Goal: Information Seeking & Learning: Find specific fact

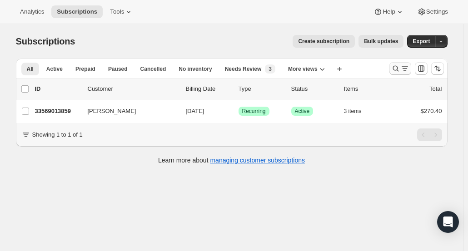
click at [395, 70] on icon "Search and filter results" at bounding box center [396, 69] width 6 height 6
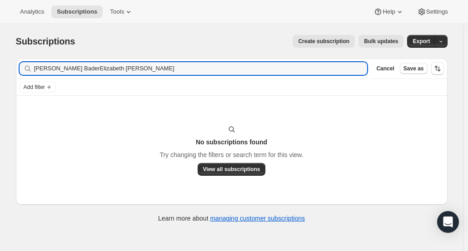
drag, startPoint x: 155, startPoint y: 66, endPoint x: 9, endPoint y: 56, distance: 145.8
click at [10, 56] on div "Subscriptions. This page is ready Subscriptions Create subscription Bulk update…" at bounding box center [232, 128] width 454 height 208
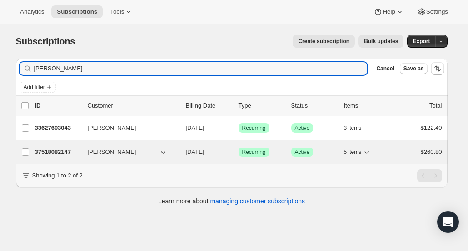
type input "[PERSON_NAME]"
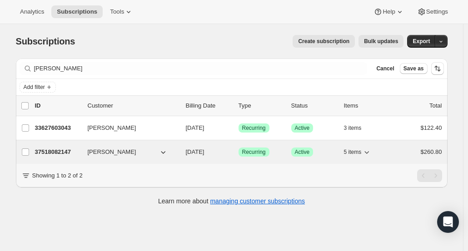
click at [56, 149] on p "37518082147" at bounding box center [57, 152] width 45 height 9
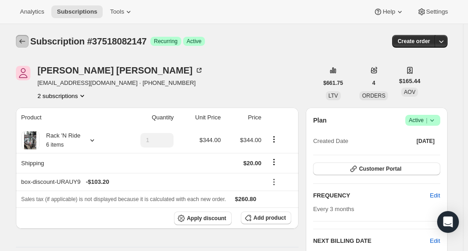
click at [23, 40] on icon "Subscriptions" at bounding box center [22, 41] width 6 height 5
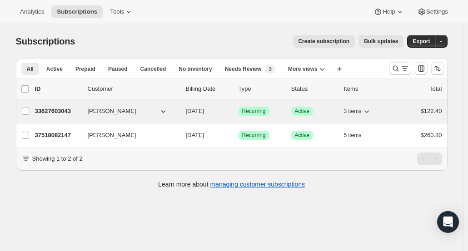
click at [53, 111] on p "33627603043" at bounding box center [57, 111] width 45 height 9
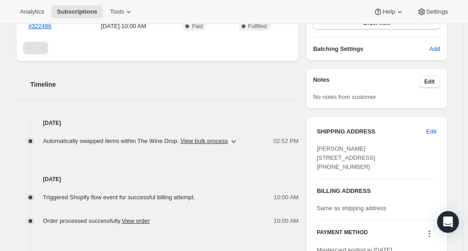
scroll to position [9, 0]
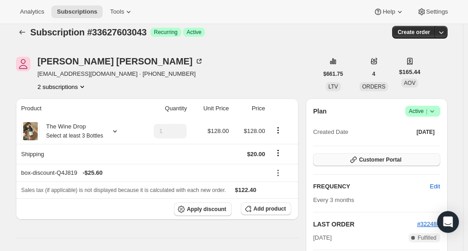
click at [357, 160] on icon "button" at bounding box center [353, 160] width 6 height 6
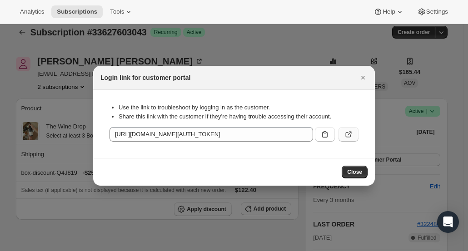
click at [349, 140] on button ":rkp:" at bounding box center [349, 134] width 20 height 15
click at [369, 82] on button "Close" at bounding box center [363, 77] width 13 height 13
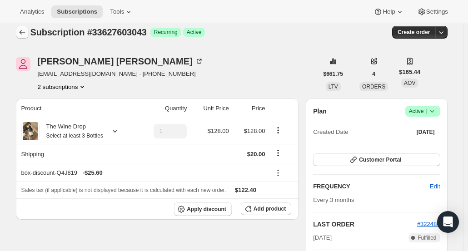
click at [26, 30] on icon "Subscriptions" at bounding box center [22, 32] width 9 height 9
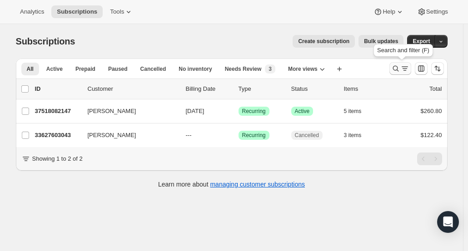
click at [400, 72] on icon "Search and filter results" at bounding box center [395, 68] width 9 height 9
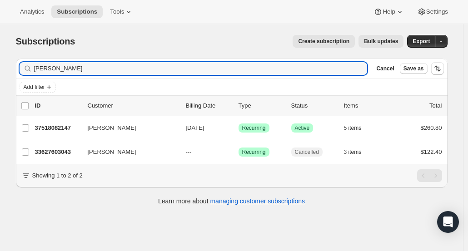
drag, startPoint x: 91, startPoint y: 63, endPoint x: 31, endPoint y: 77, distance: 61.5
click at [31, 77] on div "Filter subscribers [PERSON_NAME] Clear Cancel Save as" at bounding box center [232, 69] width 432 height 20
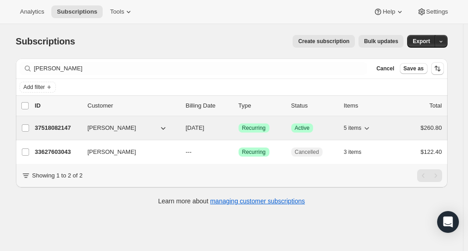
click at [55, 126] on p "37518082147" at bounding box center [57, 128] width 45 height 9
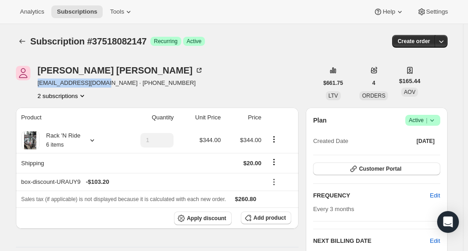
drag, startPoint x: 108, startPoint y: 85, endPoint x: 36, endPoint y: 86, distance: 71.4
click at [36, 86] on div "[PERSON_NAME] [EMAIL_ADDRESS][DOMAIN_NAME] · [PHONE_NUMBER] 2 subscriptions" at bounding box center [167, 83] width 302 height 35
copy span "[EMAIL_ADDRESS][DOMAIN_NAME]"
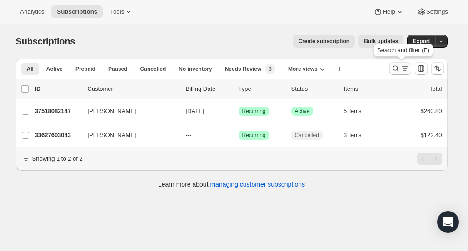
click at [394, 69] on icon "Search and filter results" at bounding box center [395, 68] width 9 height 9
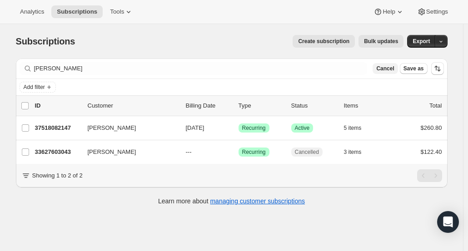
click at [392, 69] on span "Cancel" at bounding box center [385, 68] width 18 height 7
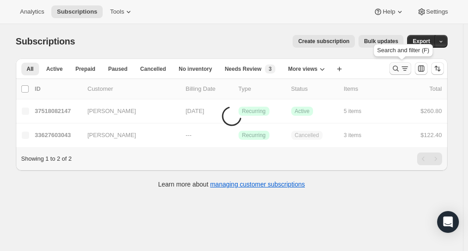
click at [393, 69] on button "Search and filter results" at bounding box center [400, 68] width 22 height 13
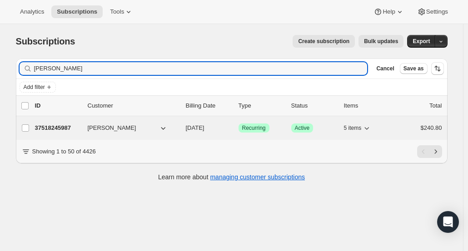
type input "[PERSON_NAME]"
click at [70, 124] on p "37518245987" at bounding box center [57, 128] width 45 height 9
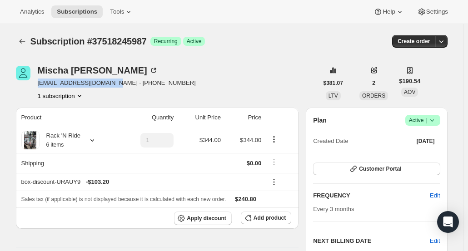
drag, startPoint x: 112, startPoint y: 85, endPoint x: 36, endPoint y: 83, distance: 75.5
click at [36, 83] on div "[PERSON_NAME] [EMAIL_ADDRESS][DOMAIN_NAME] · [PHONE_NUMBER] 1 subscription" at bounding box center [167, 83] width 302 height 35
copy span "[EMAIL_ADDRESS][DOMAIN_NAME]"
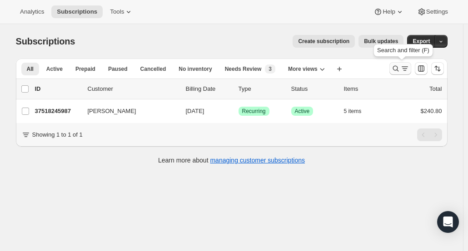
click at [393, 64] on button "Search and filter results" at bounding box center [400, 68] width 22 height 13
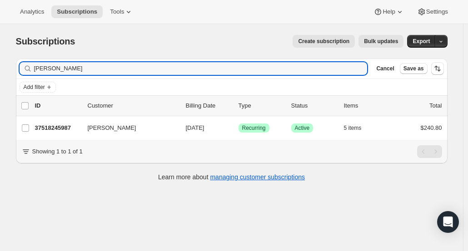
click at [384, 74] on div "Cancel Save as" at bounding box center [408, 68] width 71 height 13
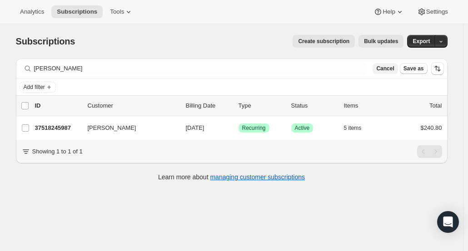
click at [387, 69] on span "Cancel" at bounding box center [385, 68] width 18 height 7
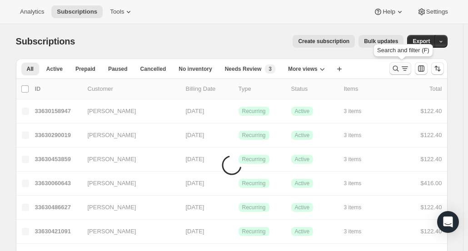
click at [404, 67] on icon "Search and filter results" at bounding box center [404, 68] width 9 height 9
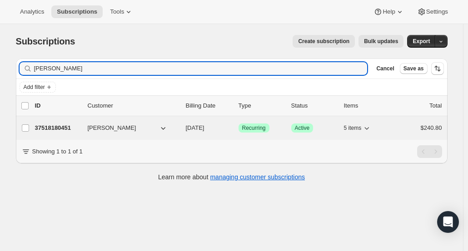
type input "[PERSON_NAME]"
click at [63, 128] on p "37518180451" at bounding box center [57, 128] width 45 height 9
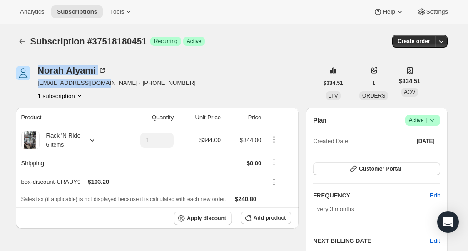
drag, startPoint x: 99, startPoint y: 84, endPoint x: 34, endPoint y: 83, distance: 65.5
click at [34, 83] on div "[PERSON_NAME] [PERSON_NAME][EMAIL_ADDRESS][PERSON_NAME][DOMAIN_NAME] · [PHONE_N…" at bounding box center [167, 83] width 302 height 35
drag, startPoint x: 73, startPoint y: 85, endPoint x: 85, endPoint y: 83, distance: 12.0
click at [72, 85] on span "[EMAIL_ADDRESS][DOMAIN_NAME] · [PHONE_NUMBER]" at bounding box center [117, 83] width 158 height 9
drag, startPoint x: 106, startPoint y: 85, endPoint x: 35, endPoint y: 88, distance: 71.0
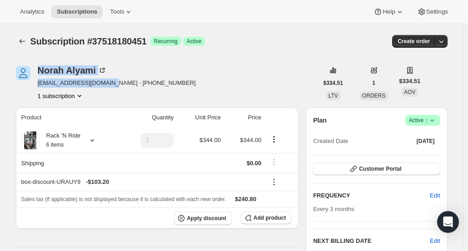
click at [35, 88] on div "[PERSON_NAME] [PERSON_NAME][EMAIL_ADDRESS][PERSON_NAME][DOMAIN_NAME] · [PHONE_N…" at bounding box center [167, 83] width 302 height 35
click at [62, 92] on button "1 subscription" at bounding box center [61, 95] width 46 height 9
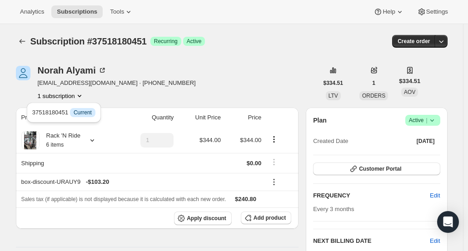
drag, startPoint x: 110, startPoint y: 93, endPoint x: 111, endPoint y: 86, distance: 6.8
click at [111, 92] on div "1 subscription" at bounding box center [117, 95] width 158 height 9
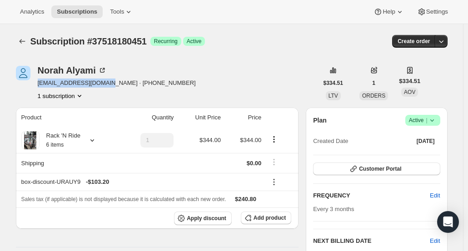
drag, startPoint x: 106, startPoint y: 83, endPoint x: 40, endPoint y: 82, distance: 66.4
click at [40, 82] on span "[EMAIL_ADDRESS][DOMAIN_NAME] · [PHONE_NUMBER]" at bounding box center [117, 83] width 158 height 9
copy span "[EMAIL_ADDRESS][DOMAIN_NAME]"
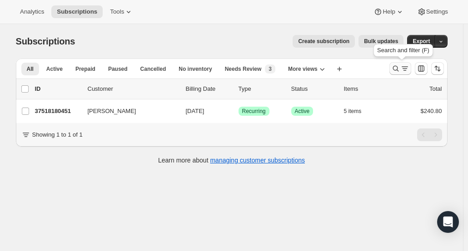
click at [404, 67] on icon "Search and filter results" at bounding box center [404, 68] width 9 height 9
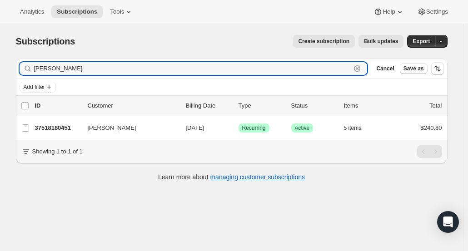
click at [362, 65] on icon "button" at bounding box center [357, 68] width 9 height 9
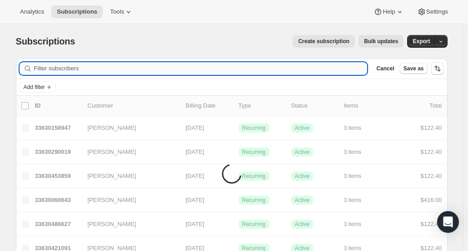
click at [318, 71] on input "Filter subscribers" at bounding box center [201, 68] width 334 height 13
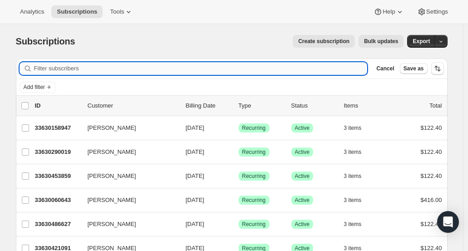
paste input "[PERSON_NAME]"
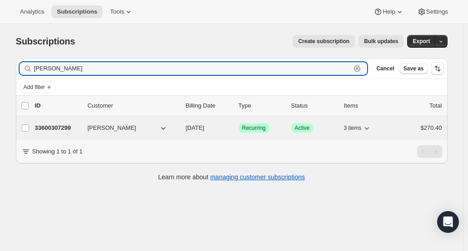
type input "[PERSON_NAME]"
click at [50, 131] on p "33600307299" at bounding box center [57, 128] width 45 height 9
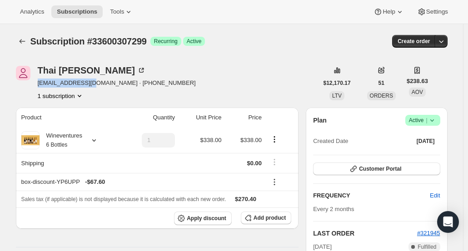
drag, startPoint x: 95, startPoint y: 83, endPoint x: 38, endPoint y: 81, distance: 57.7
click at [38, 81] on div "[PERSON_NAME] [EMAIL_ADDRESS][DOMAIN_NAME] · [PHONE_NUMBER] 1 subscription" at bounding box center [167, 83] width 302 height 35
copy span "[EMAIL_ADDRESS][DOMAIN_NAME]"
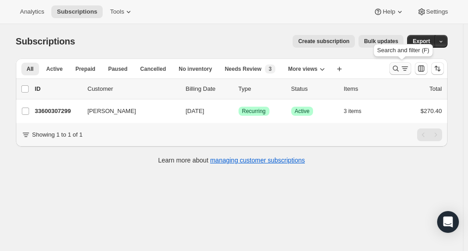
click at [399, 66] on icon "Search and filter results" at bounding box center [396, 69] width 6 height 6
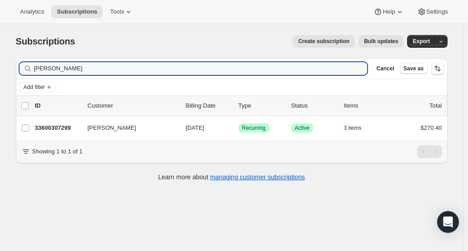
drag, startPoint x: 394, startPoint y: 74, endPoint x: 381, endPoint y: 75, distance: 13.7
click at [394, 74] on div "Cancel Save as" at bounding box center [408, 68] width 71 height 13
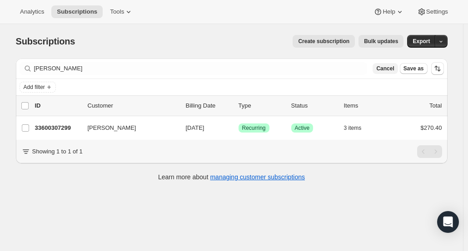
click at [394, 69] on span "Cancel" at bounding box center [385, 68] width 18 height 7
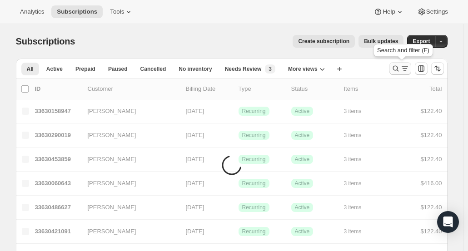
click at [403, 68] on icon "Search and filter results" at bounding box center [404, 68] width 9 height 9
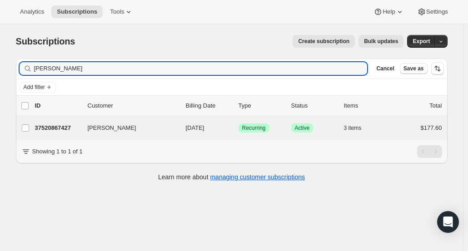
type input "[PERSON_NAME]"
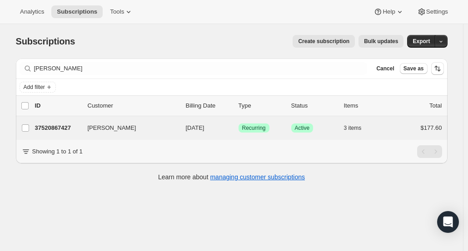
click at [65, 134] on div "[PERSON_NAME] 37520867427 [PERSON_NAME] [DATE] Success Recurring Success Active…" at bounding box center [232, 128] width 432 height 24
click at [60, 122] on div "37520867427 [PERSON_NAME] [DATE] Success Recurring Success Active 3 items $177.…" at bounding box center [238, 128] width 407 height 13
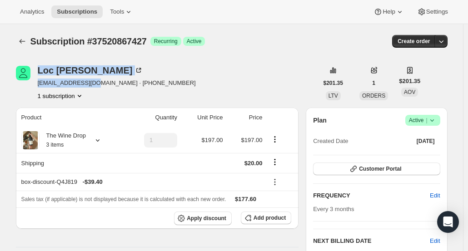
drag, startPoint x: 95, startPoint y: 86, endPoint x: 36, endPoint y: 86, distance: 59.1
click at [36, 86] on div "[PERSON_NAME] [EMAIL_ADDRESS][DOMAIN_NAME] · [PHONE_NUMBER] 1 subscription" at bounding box center [167, 83] width 302 height 35
drag, startPoint x: 95, startPoint y: 84, endPoint x: 39, endPoint y: 83, distance: 56.4
click at [39, 83] on div "[PERSON_NAME] [EMAIL_ADDRESS][DOMAIN_NAME] · [PHONE_NUMBER] 1 subscription" at bounding box center [167, 83] width 302 height 35
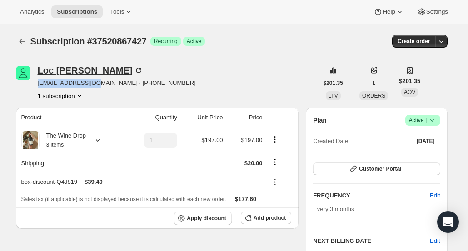
copy span "[EMAIL_ADDRESS][DOMAIN_NAME]"
